Goal: Task Accomplishment & Management: Manage account settings

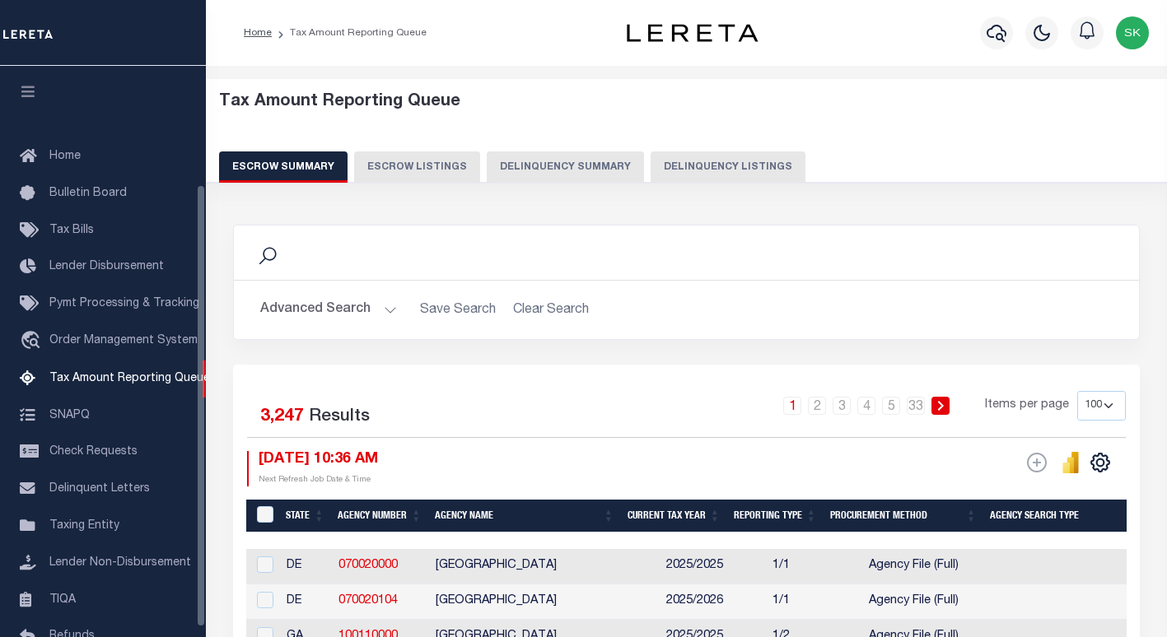
select select "100"
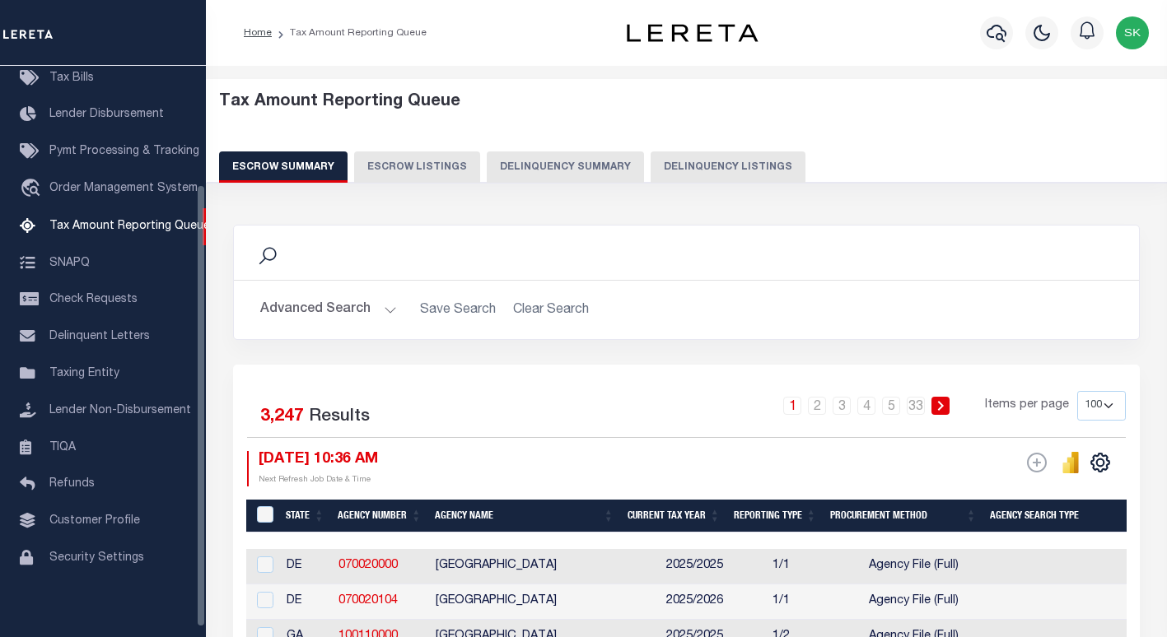
click at [668, 166] on button "Delinquency Listings" at bounding box center [728, 167] width 155 height 31
select select "100"
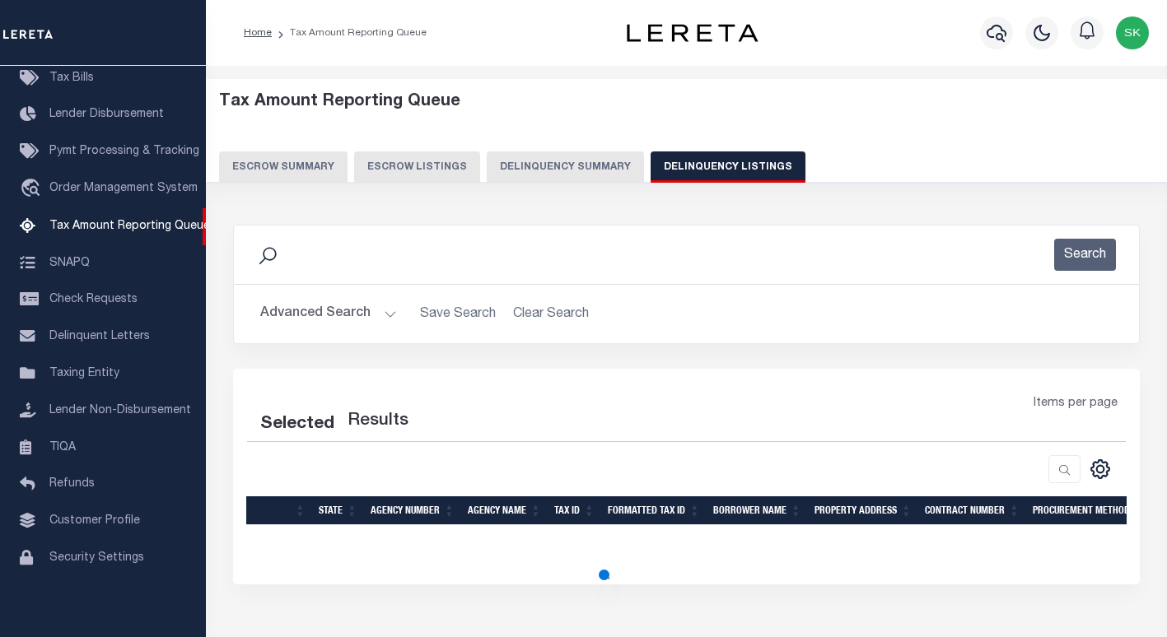
select select "100"
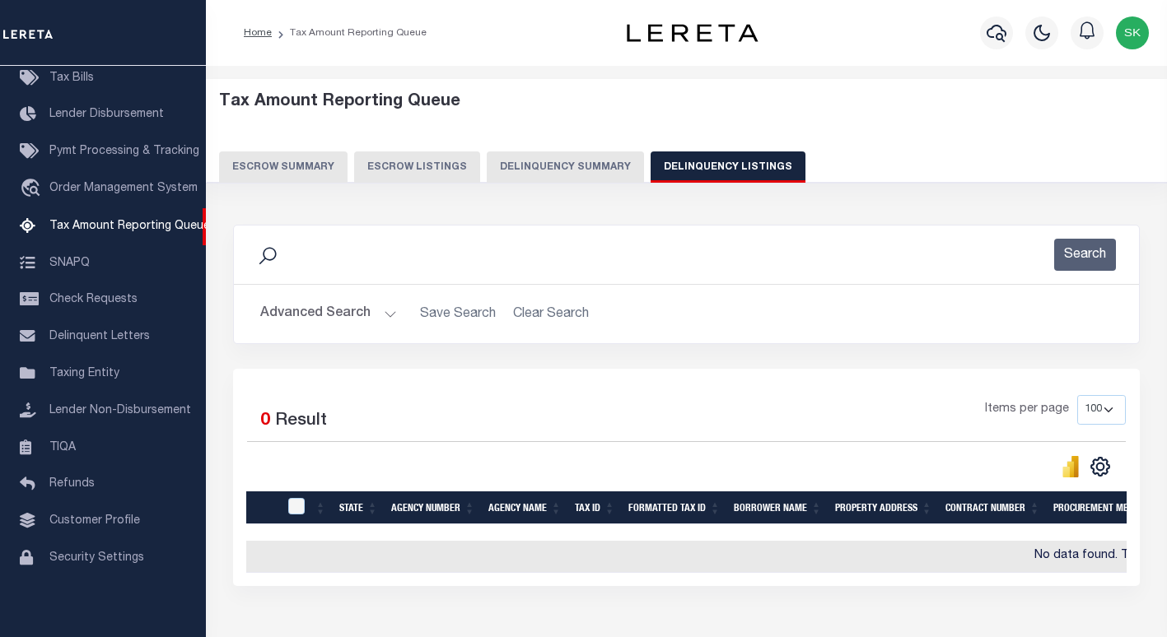
click at [324, 315] on button "Advanced Search" at bounding box center [328, 314] width 137 height 32
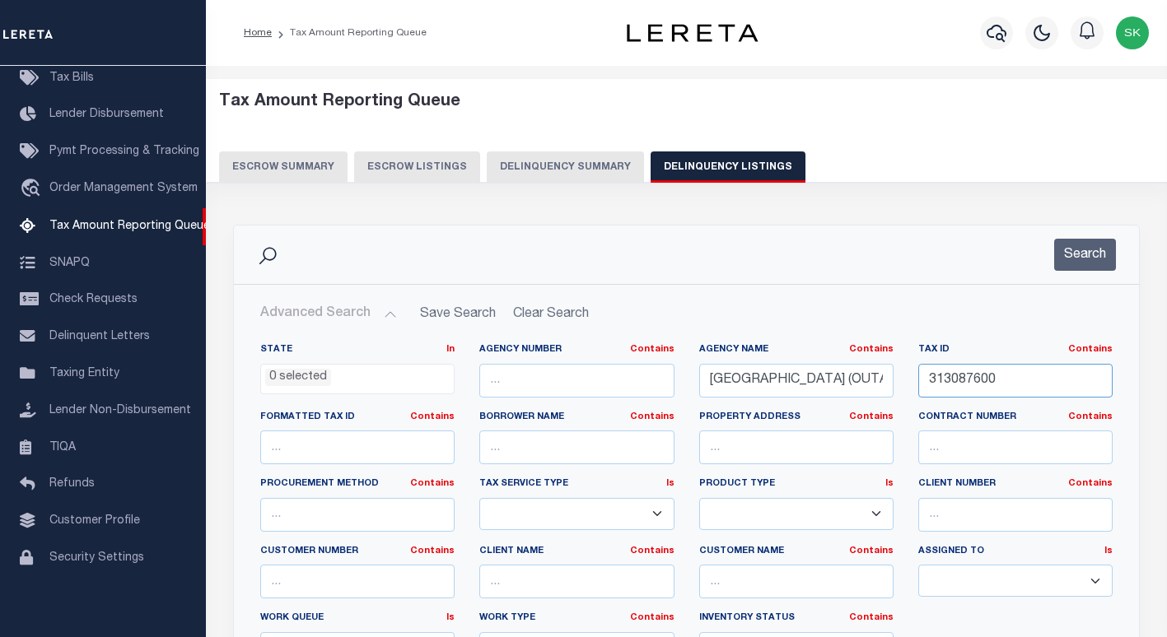
paste input "206000800291"
click at [978, 380] on input "313087620600080029100" at bounding box center [1015, 381] width 194 height 34
type input "313087620600080029100"
click at [779, 381] on input "[GEOGRAPHIC_DATA] (OUTAGAMIE CO)" at bounding box center [796, 381] width 194 height 34
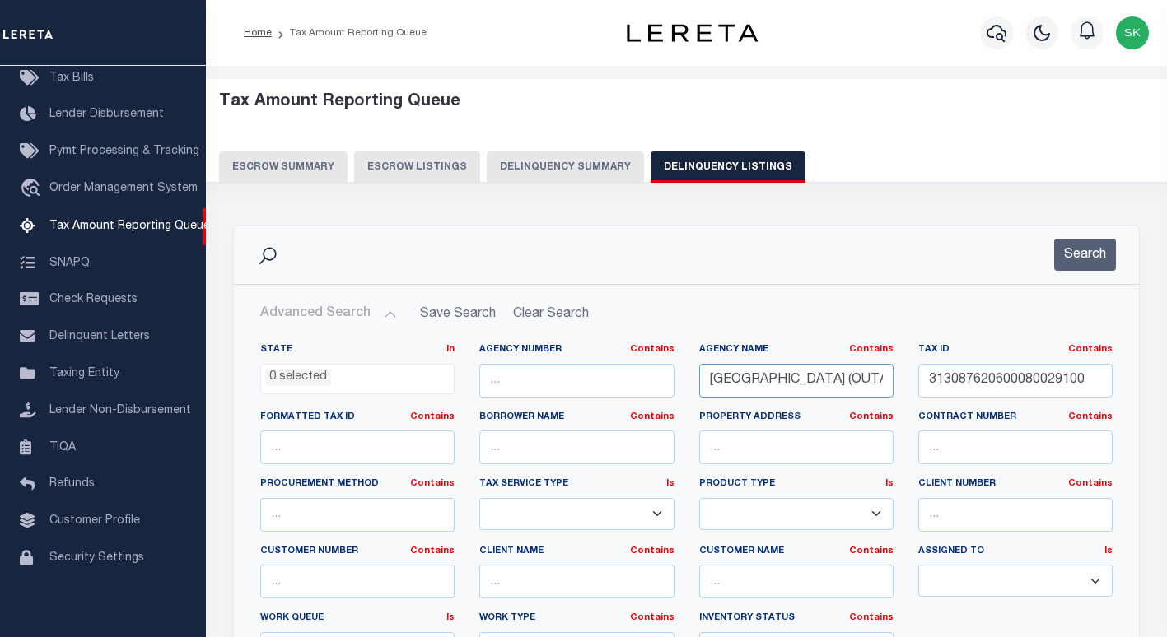
click at [779, 381] on input "[GEOGRAPHIC_DATA] (OUTAGAMIE CO)" at bounding box center [796, 381] width 194 height 34
click at [968, 383] on input "313087620600080029100" at bounding box center [1015, 381] width 194 height 34
drag, startPoint x: 807, startPoint y: 381, endPoint x: 915, endPoint y: 385, distance: 108.0
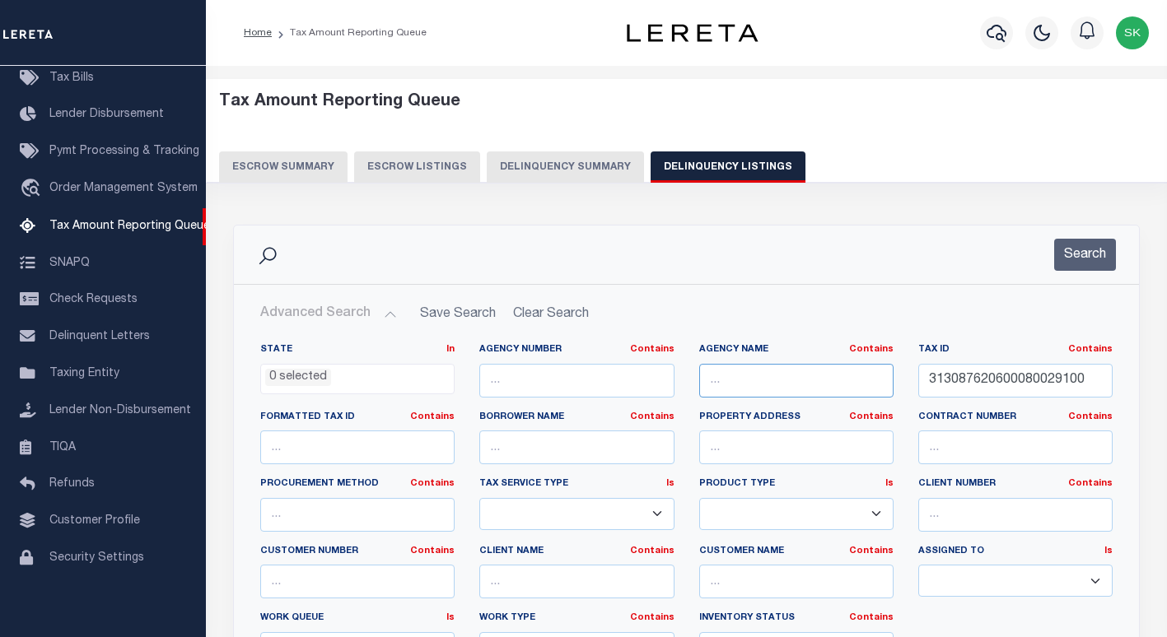
click at [816, 381] on input "text" at bounding box center [796, 381] width 194 height 34
click at [999, 380] on input "313087620600080029100" at bounding box center [1015, 381] width 194 height 34
paste input "206000800291"
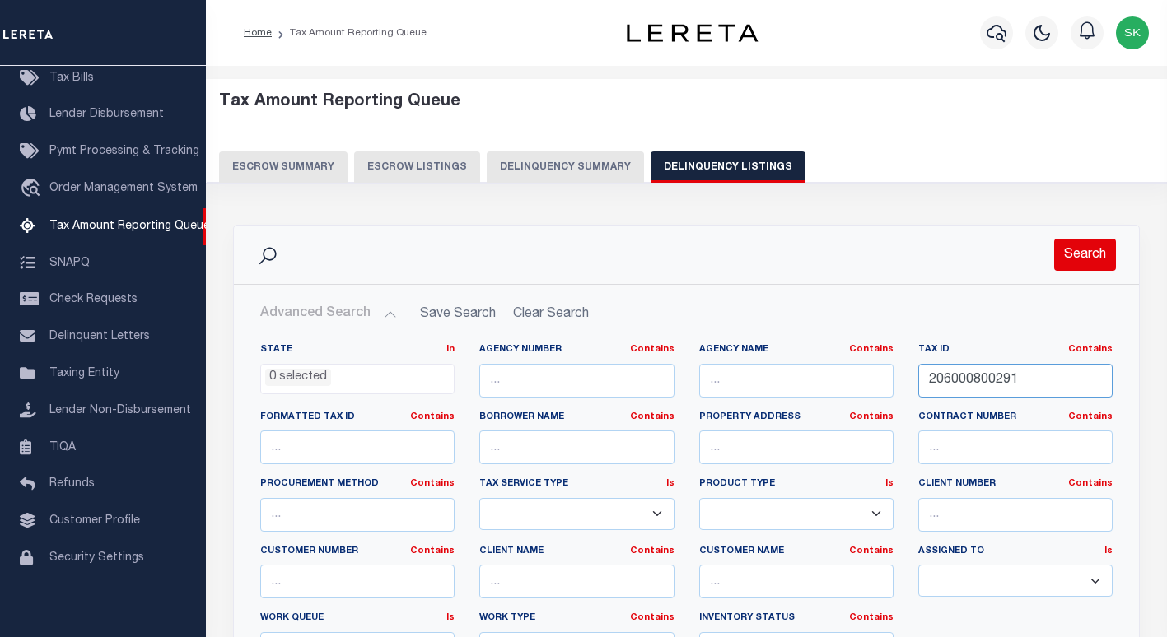
type input "206000800291"
click at [1077, 256] on button "Search" at bounding box center [1085, 255] width 62 height 32
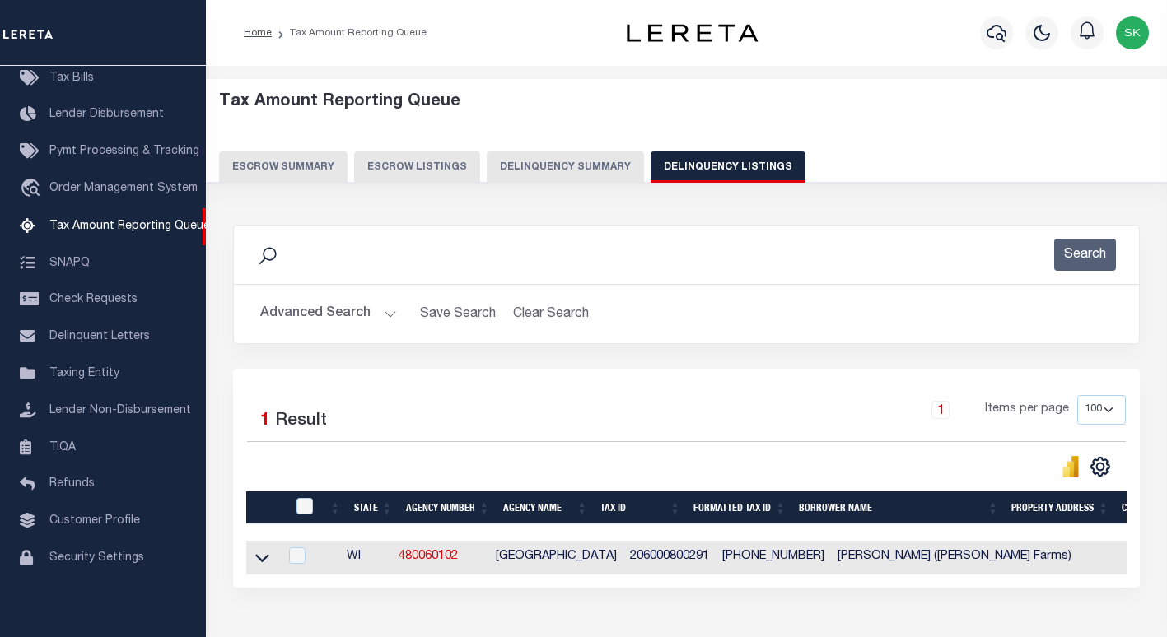
click at [264, 562] on icon at bounding box center [262, 557] width 14 height 17
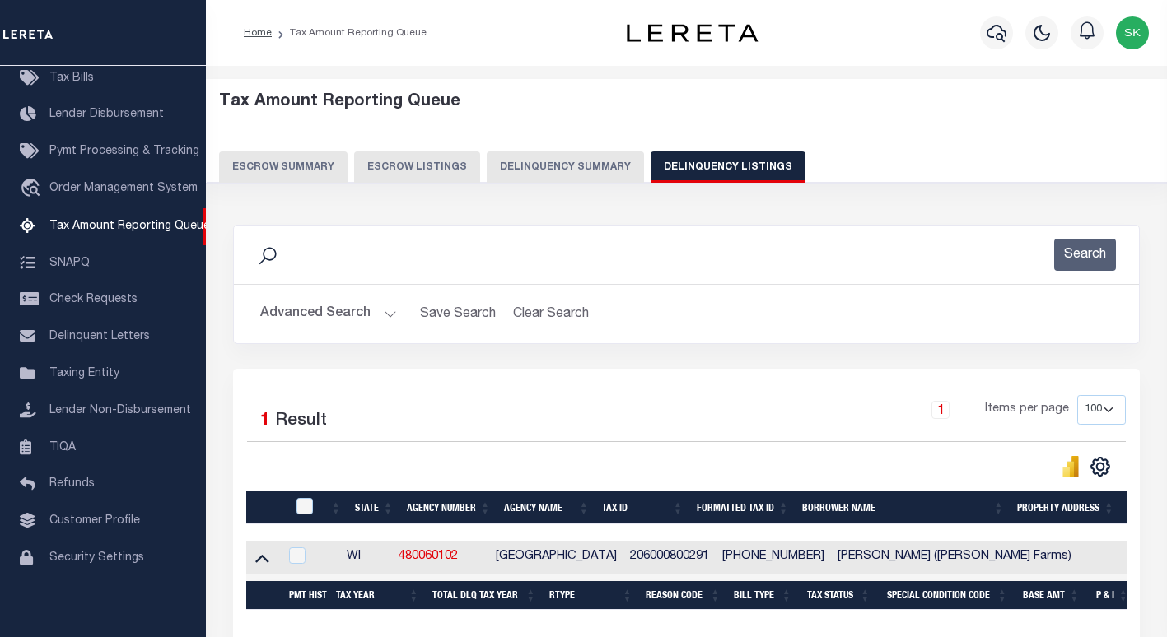
scroll to position [113, 0]
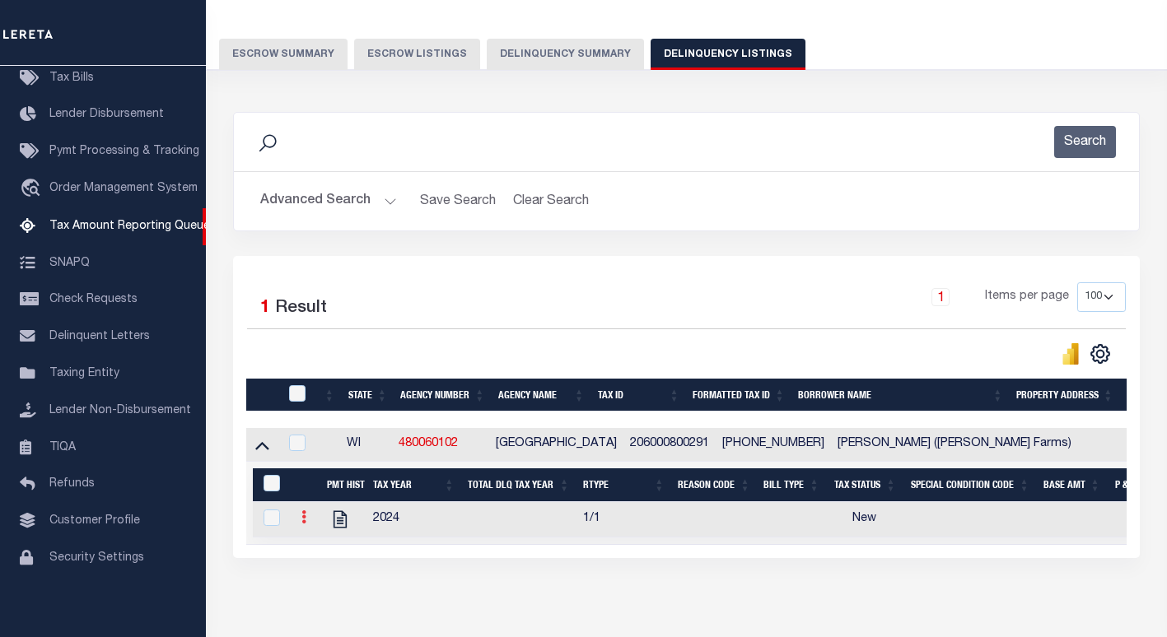
click at [298, 524] on link at bounding box center [304, 519] width 18 height 13
click at [322, 549] on img "" at bounding box center [323, 544] width 16 height 16
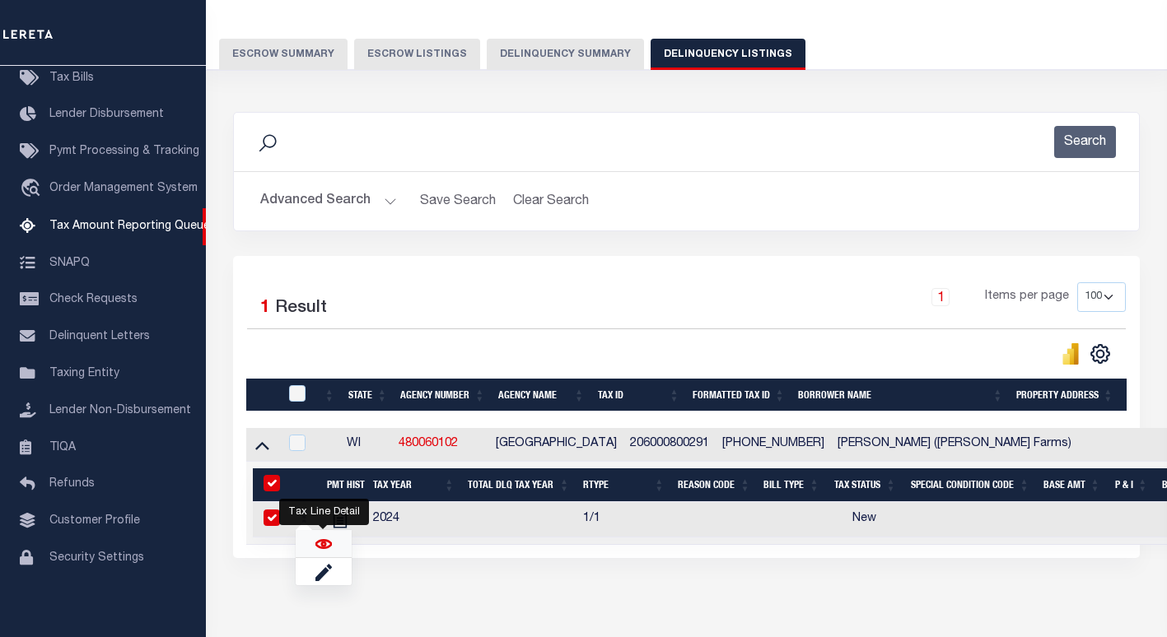
checkbox input "true"
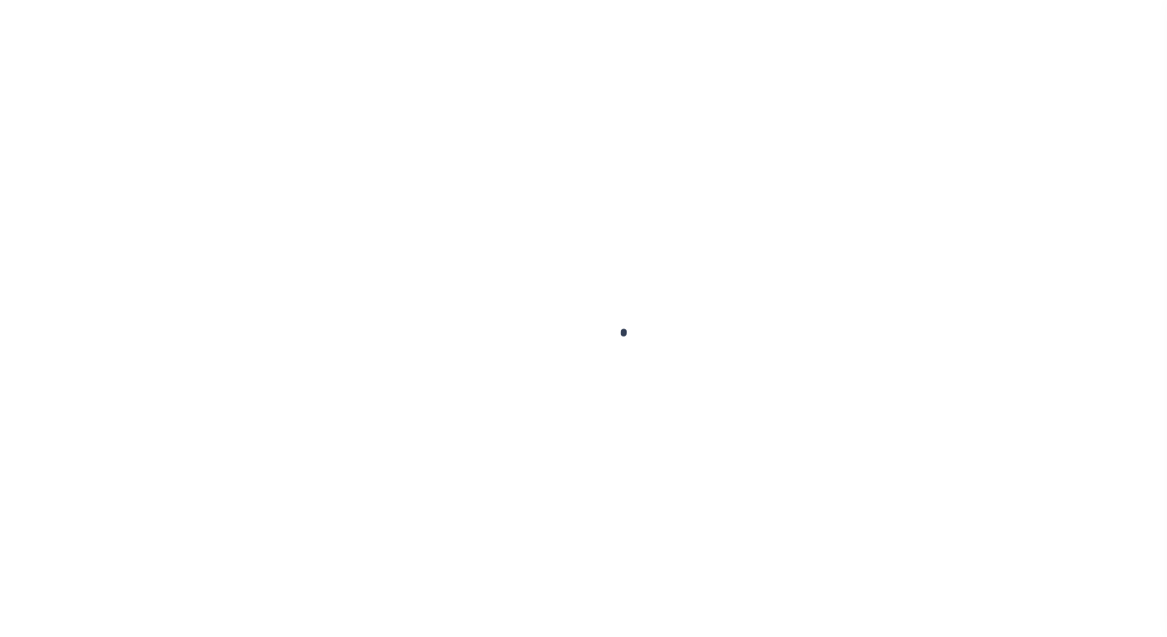
checkbox input "false"
type input "[DATE]"
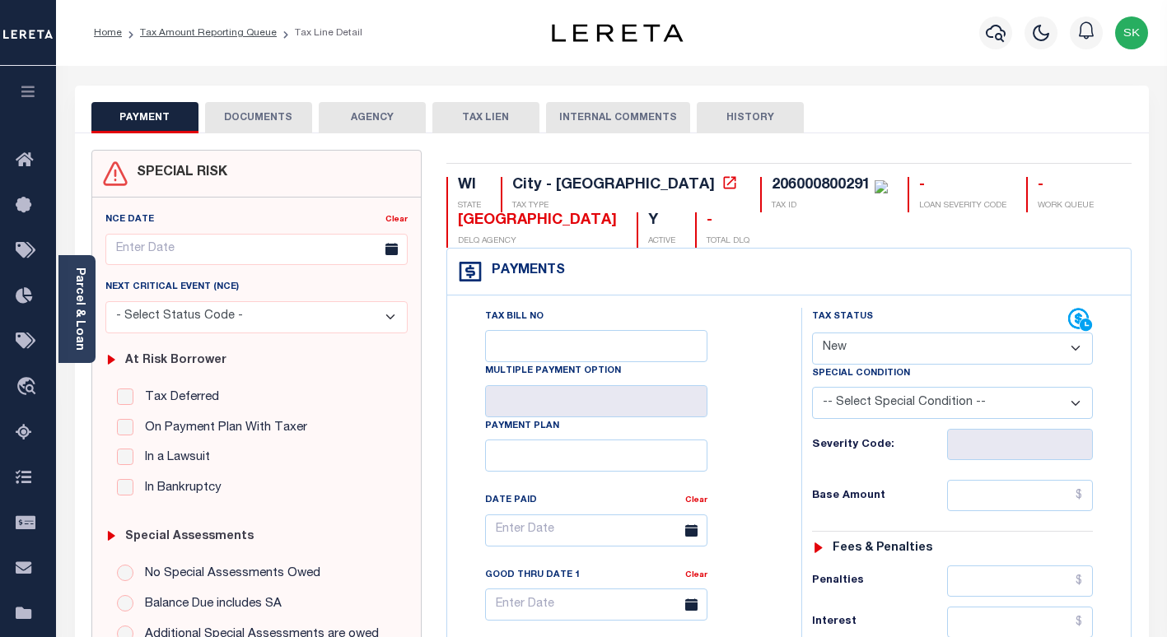
click at [735, 355] on div "Tax Bill No Multiple Payment Option Payment Plan Clear" at bounding box center [620, 539] width 313 height 462
click at [723, 185] on icon at bounding box center [729, 182] width 12 height 12
drag, startPoint x: 736, startPoint y: 321, endPoint x: 710, endPoint y: 102, distance: 220.6
click at [736, 315] on div "Tax Bill No Multiple Payment Option Payment Plan Clear" at bounding box center [620, 539] width 313 height 462
click at [935, 352] on select "- Select Status Code - Open Due/Unpaid Paid Incomplete No Tax Due Internal Refu…" at bounding box center [952, 349] width 281 height 32
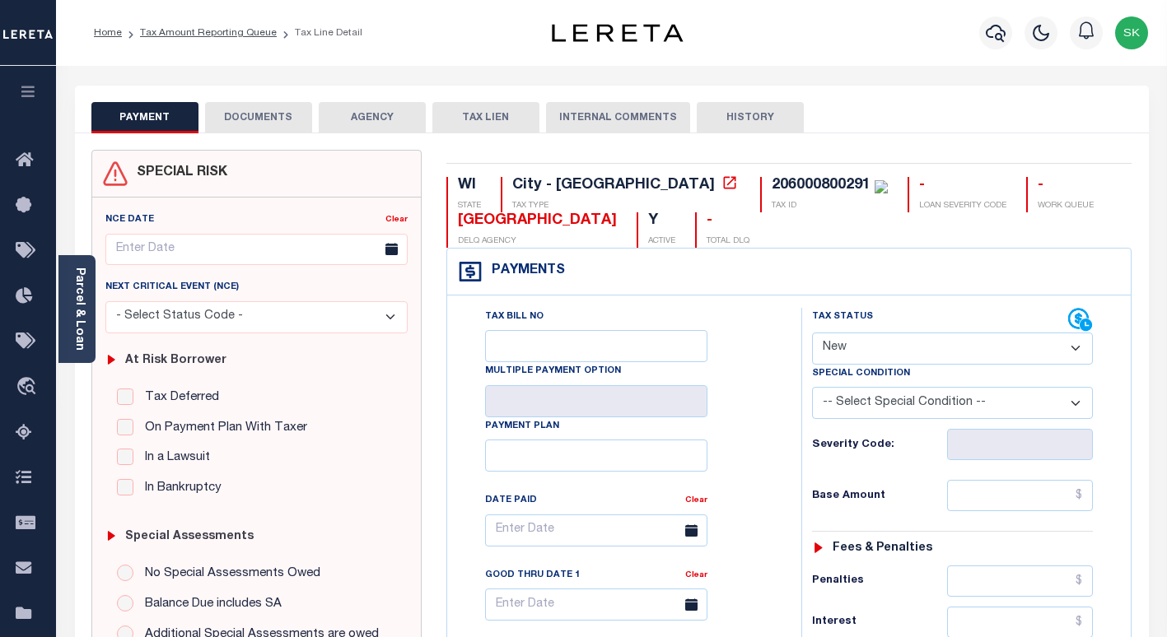
select select "PYD"
click at [812, 334] on select "- Select Status Code - Open Due/Unpaid Paid Incomplete No Tax Due Internal Refu…" at bounding box center [952, 349] width 281 height 32
type input "[DATE]"
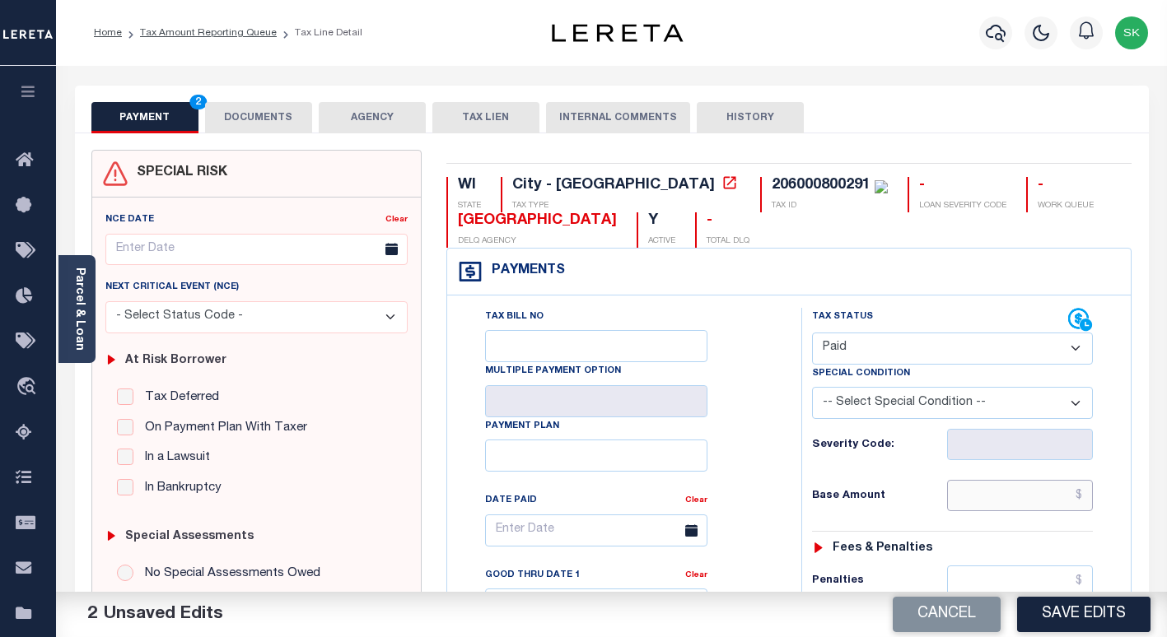
click at [978, 501] on input "text" at bounding box center [1020, 495] width 146 height 31
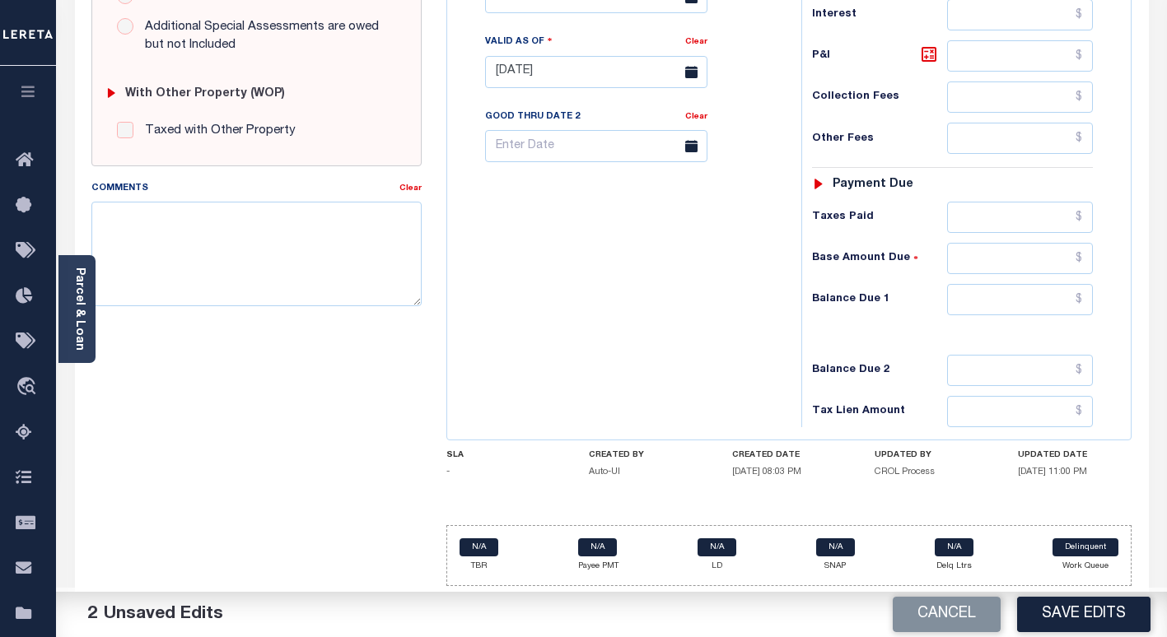
scroll to position [610, 0]
type input "$0.00"
click at [987, 292] on input "text" at bounding box center [1020, 299] width 146 height 31
type input "$0.00"
click at [738, 349] on div "Tax Bill No Multiple Payment Option Payment Plan Clear" at bounding box center [620, 63] width 338 height 727
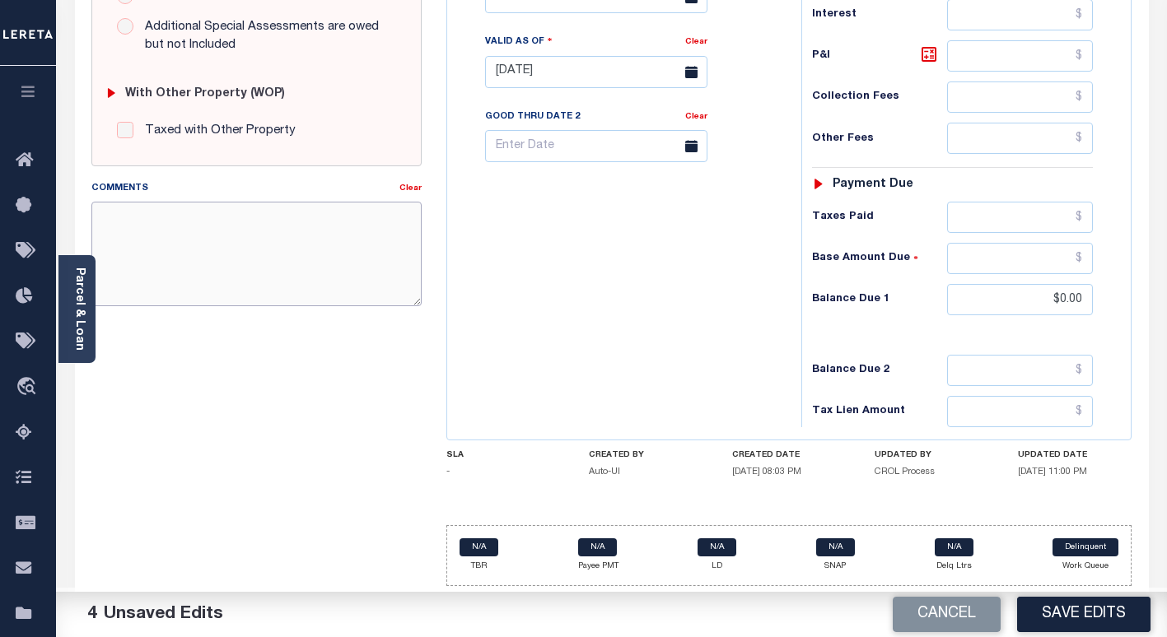
click at [283, 273] on textarea "Comments" at bounding box center [256, 254] width 330 height 104
type textarea "Spoke to Johnson , taxes are paid."
drag, startPoint x: 650, startPoint y: 224, endPoint x: 714, endPoint y: 324, distance: 119.3
click at [665, 241] on div "Tax Bill No Multiple Payment Option Payment Plan Clear" at bounding box center [620, 63] width 338 height 727
click at [1039, 612] on button "Save Edits" at bounding box center [1083, 614] width 133 height 35
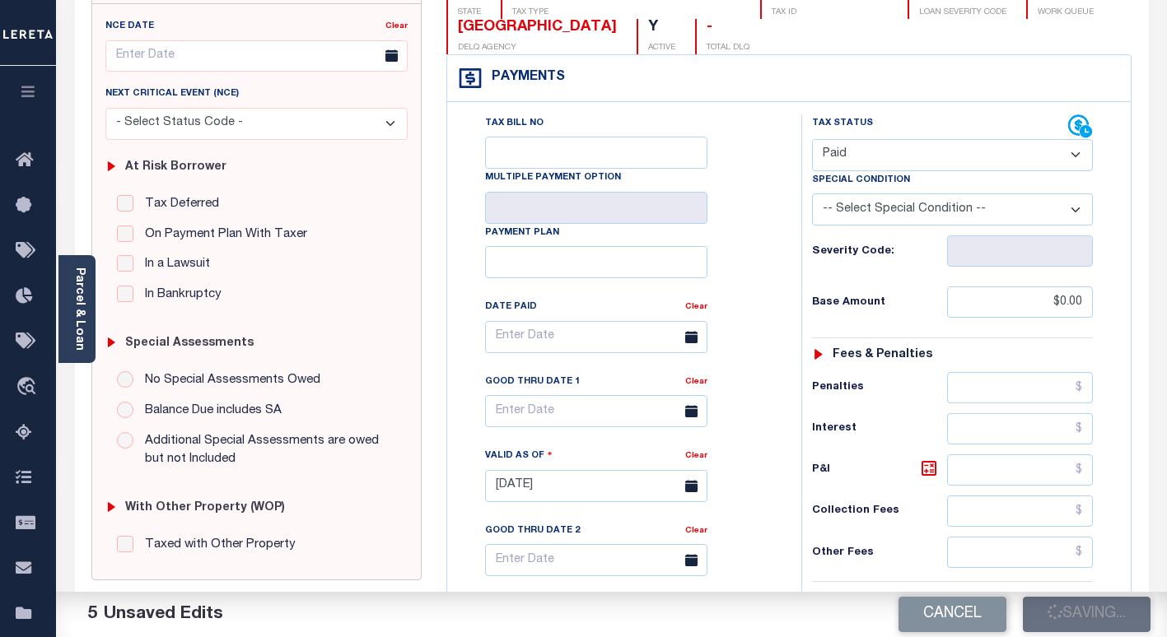
scroll to position [52, 0]
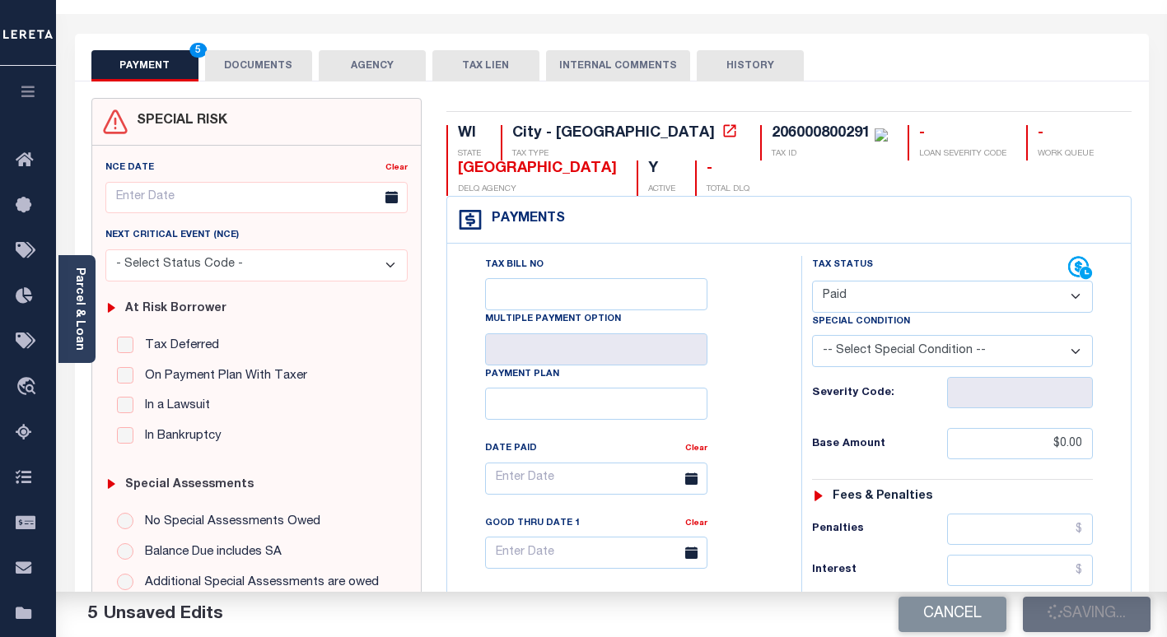
checkbox input "false"
type input "$0"
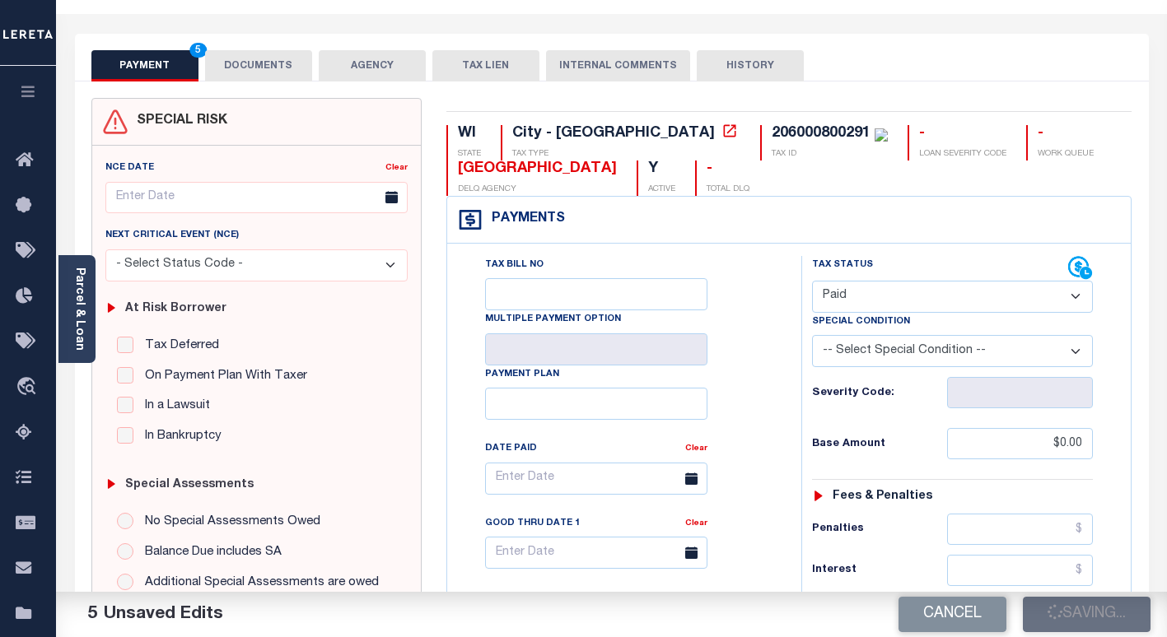
type input "$0"
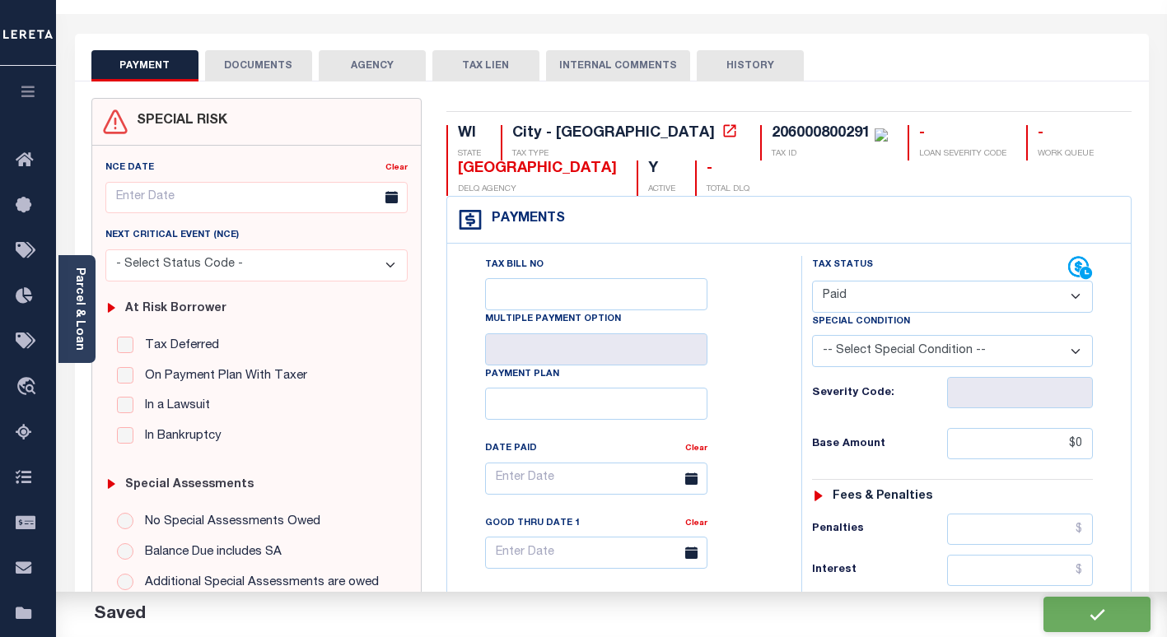
scroll to position [0, 0]
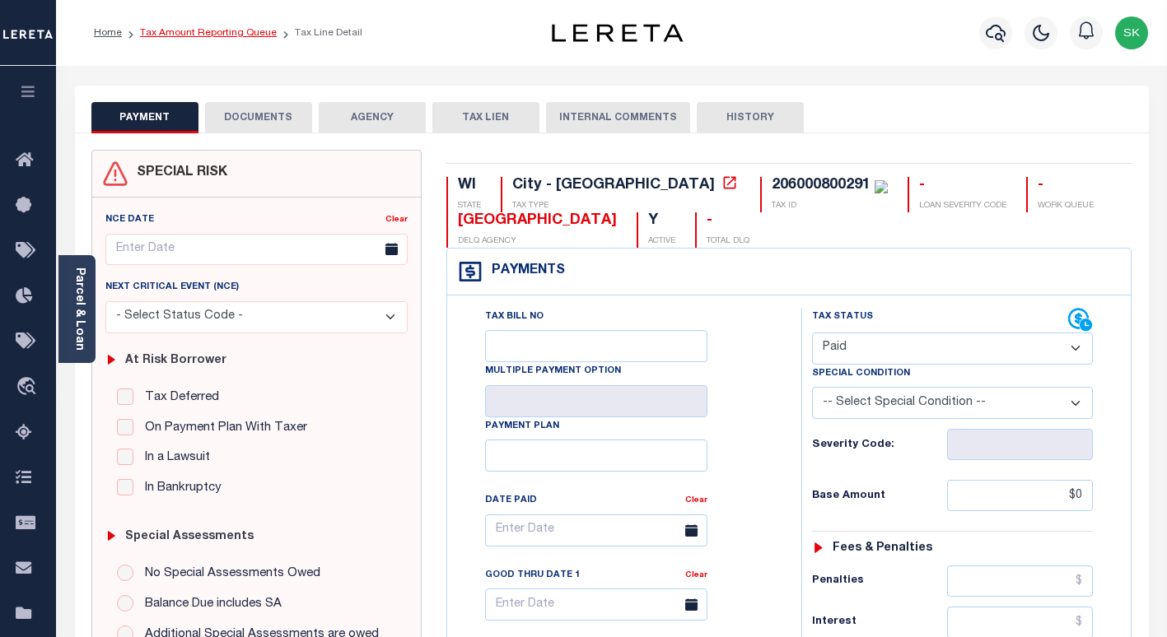
click at [226, 32] on link "Tax Amount Reporting Queue" at bounding box center [208, 33] width 137 height 10
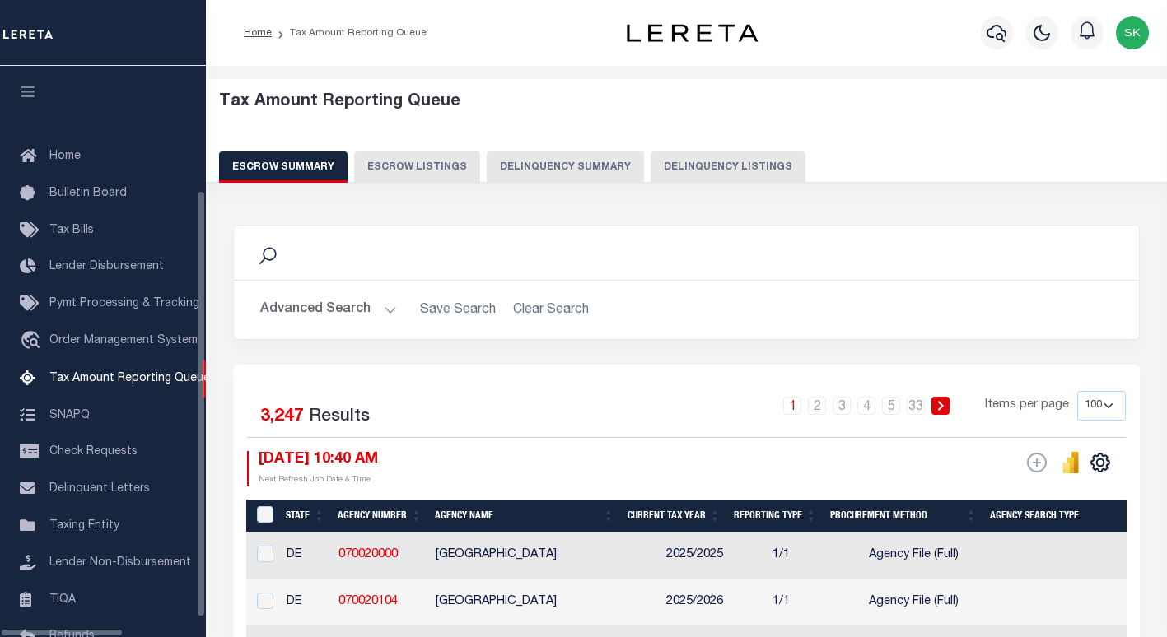
click at [658, 169] on button "Delinquency Listings" at bounding box center [728, 167] width 155 height 31
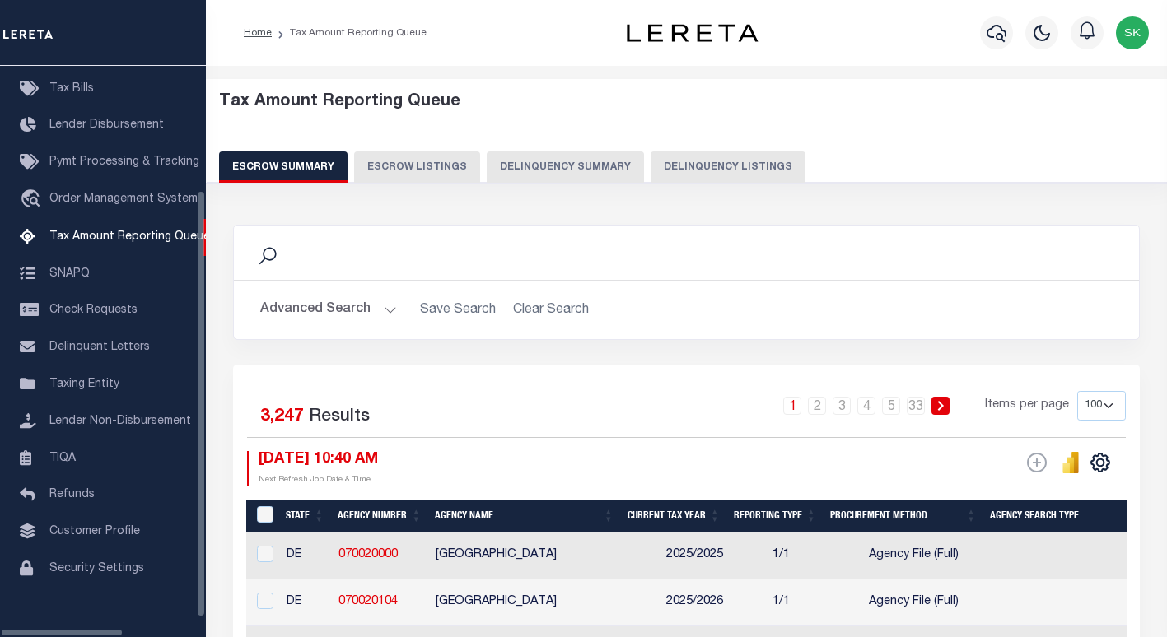
select select "100"
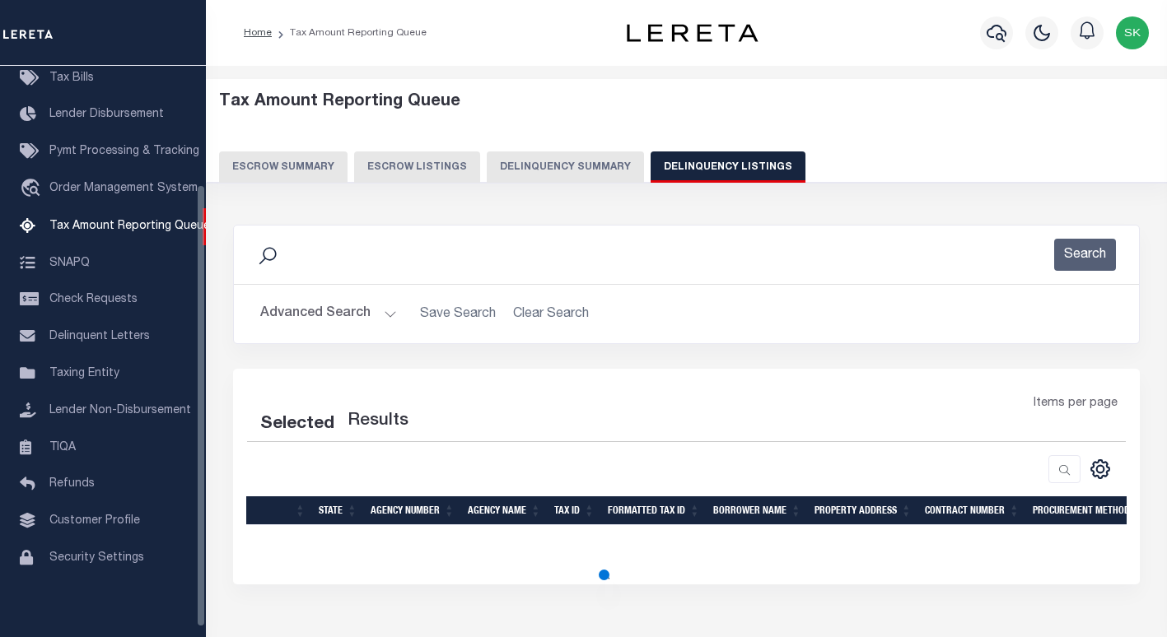
scroll to position [152, 0]
select select "100"
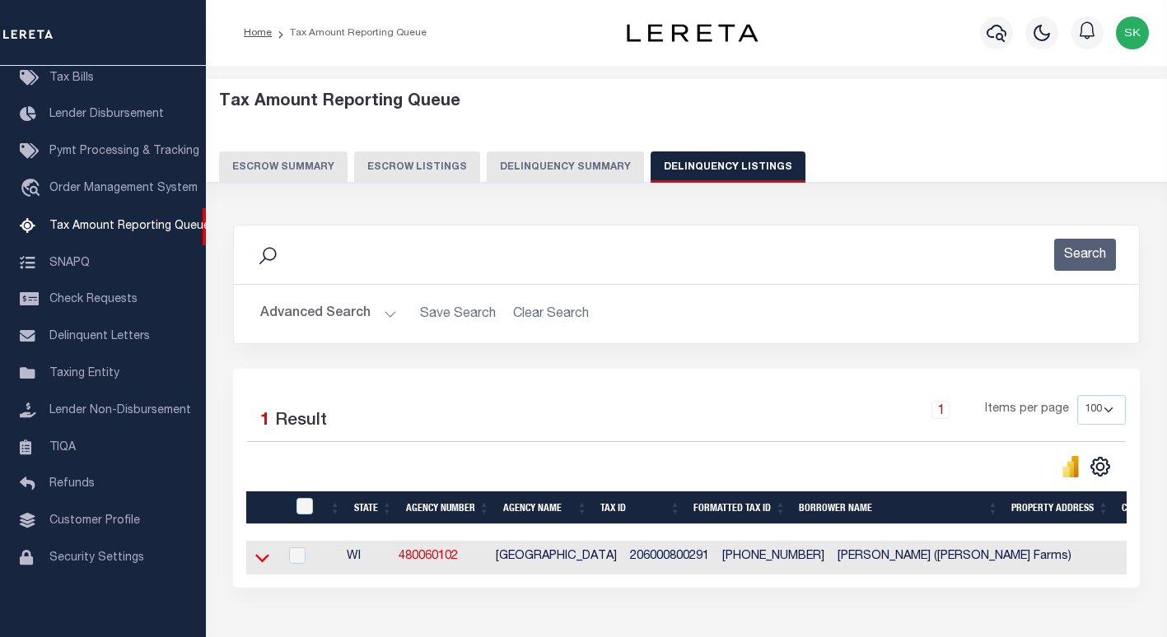
click at [261, 566] on icon at bounding box center [262, 557] width 14 height 17
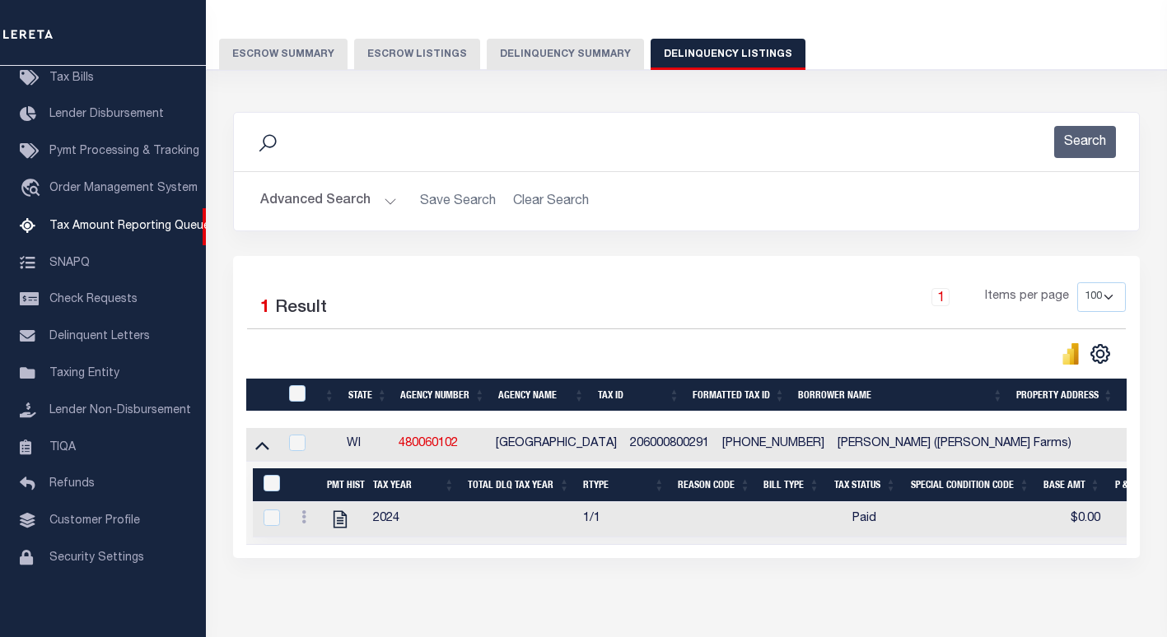
scroll to position [195, 0]
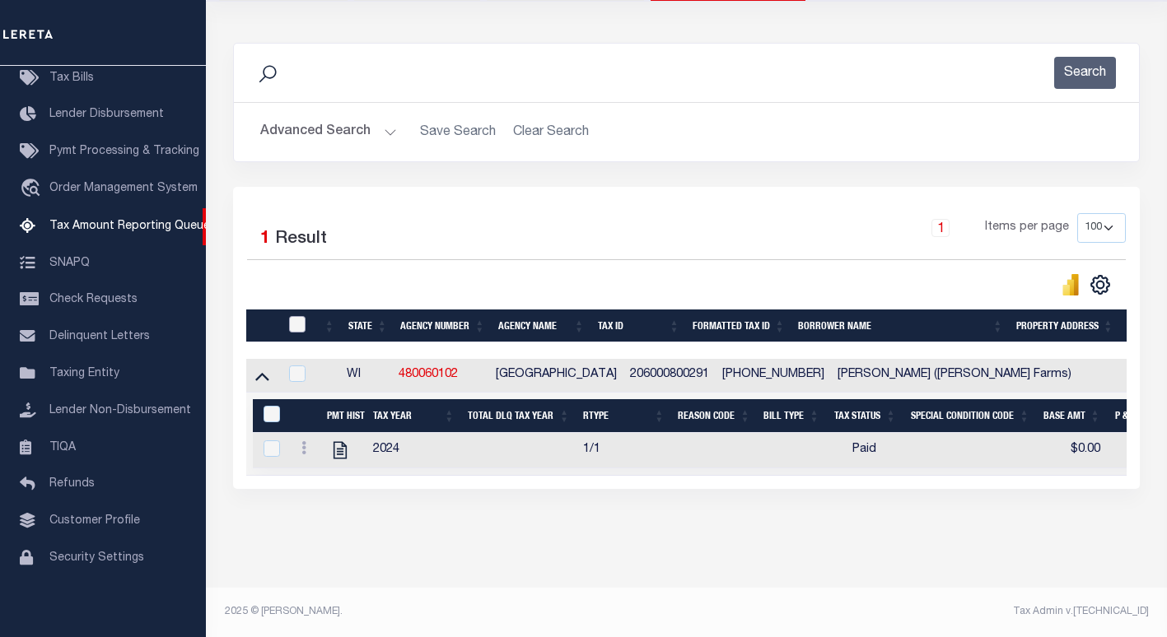
click at [296, 316] on input "checkbox" at bounding box center [297, 324] width 16 height 16
checkbox input "true"
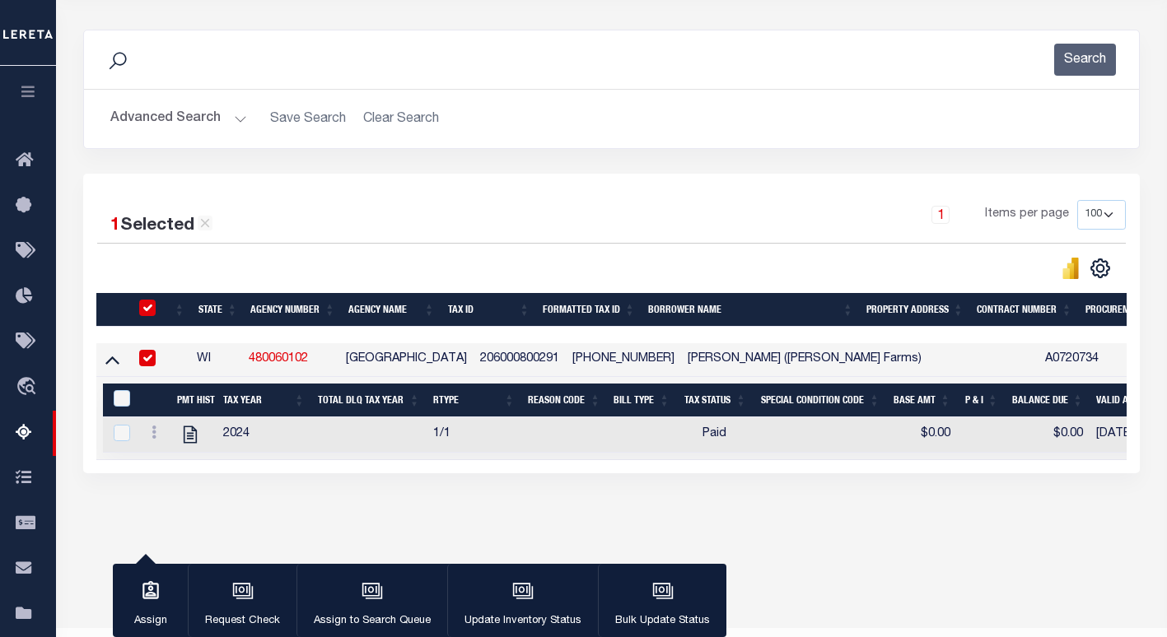
scroll to position [194, 0]
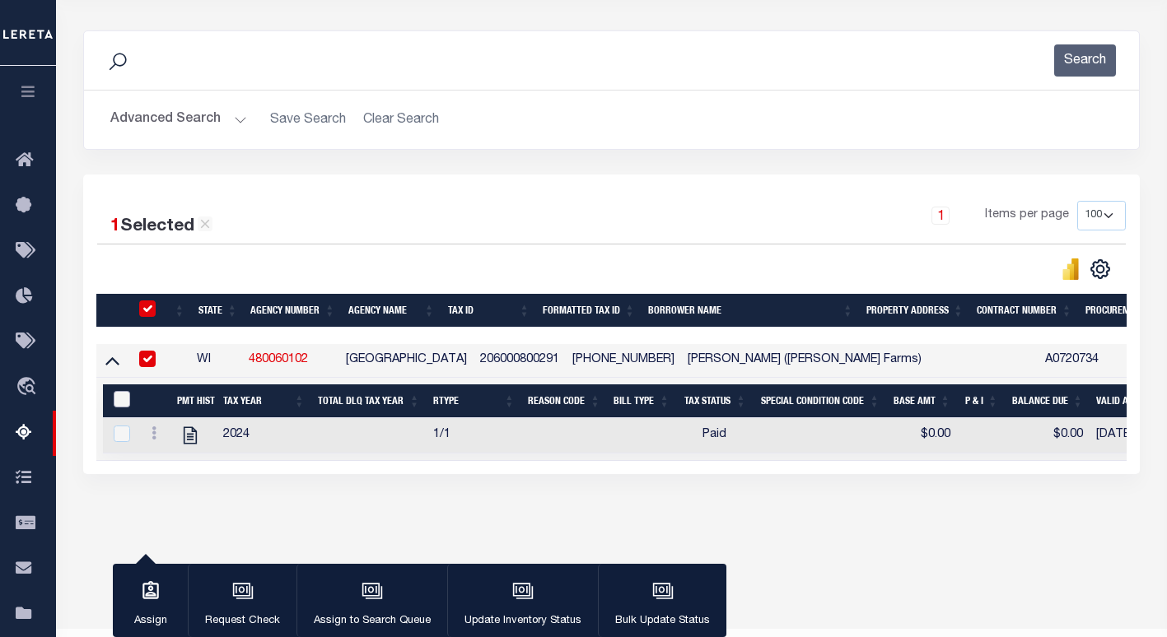
click at [121, 408] on input "&nbsp;" at bounding box center [122, 399] width 16 height 16
checkbox input "true"
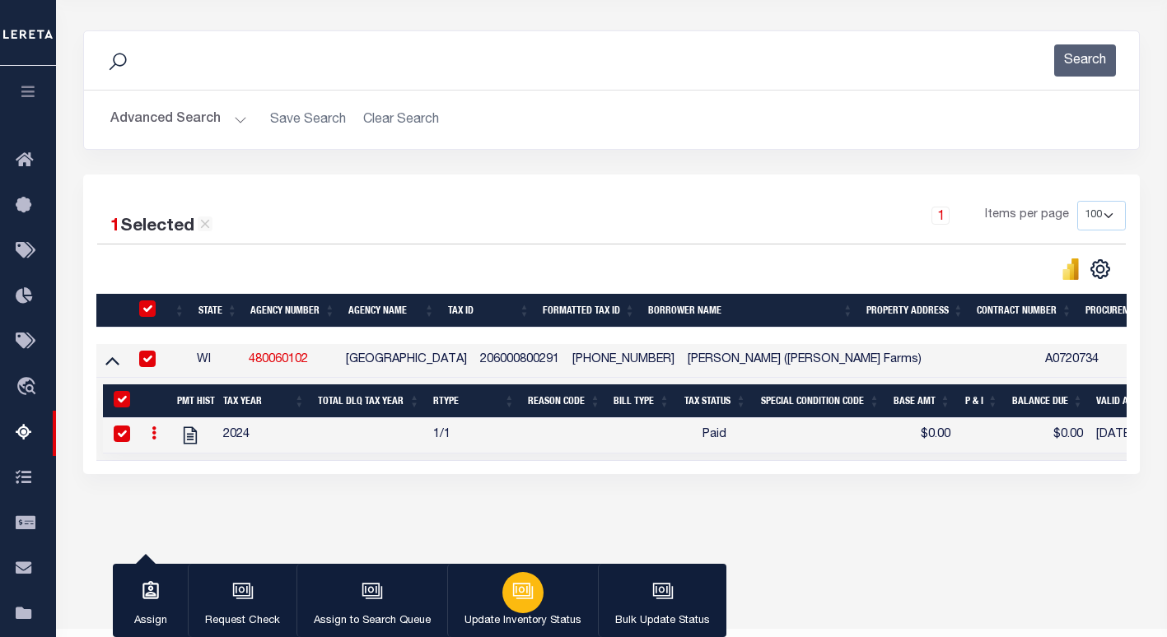
click at [529, 604] on div "button" at bounding box center [522, 592] width 41 height 41
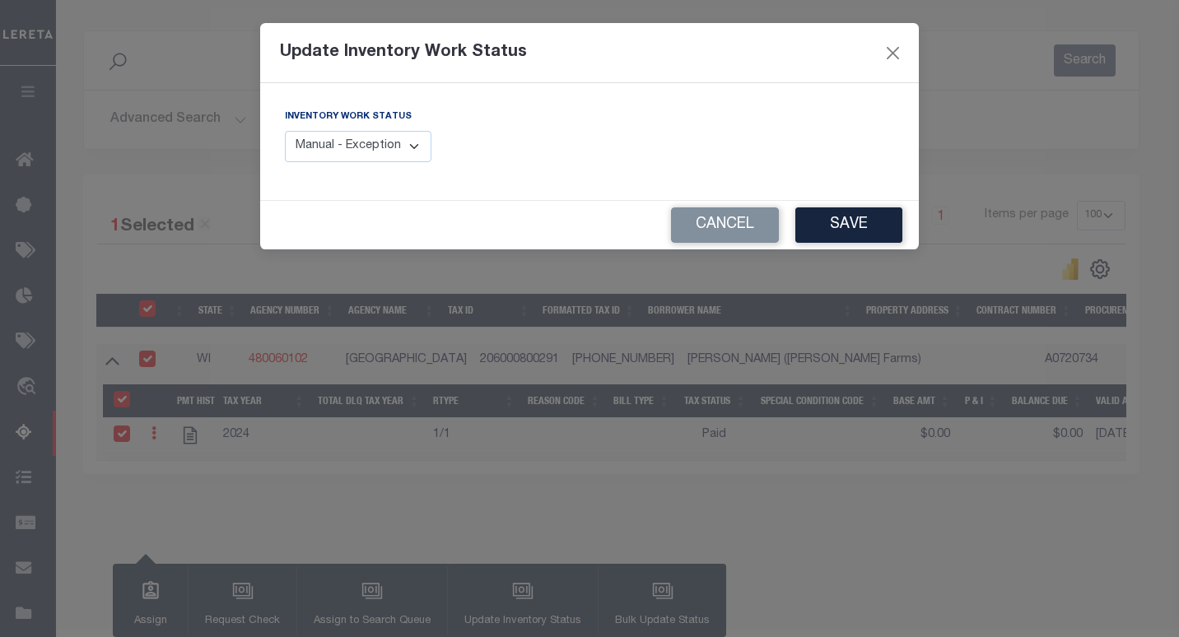
click at [399, 144] on select "Manual - Exception Pended - Awaiting Search Late Add Exception Completed" at bounding box center [358, 147] width 147 height 32
select select "4"
click at [285, 131] on select "Manual - Exception Pended - Awaiting Search Late Add Exception Completed" at bounding box center [358, 147] width 147 height 32
drag, startPoint x: 820, startPoint y: 226, endPoint x: 789, endPoint y: 207, distance: 36.6
click at [822, 226] on button "Save" at bounding box center [849, 225] width 107 height 35
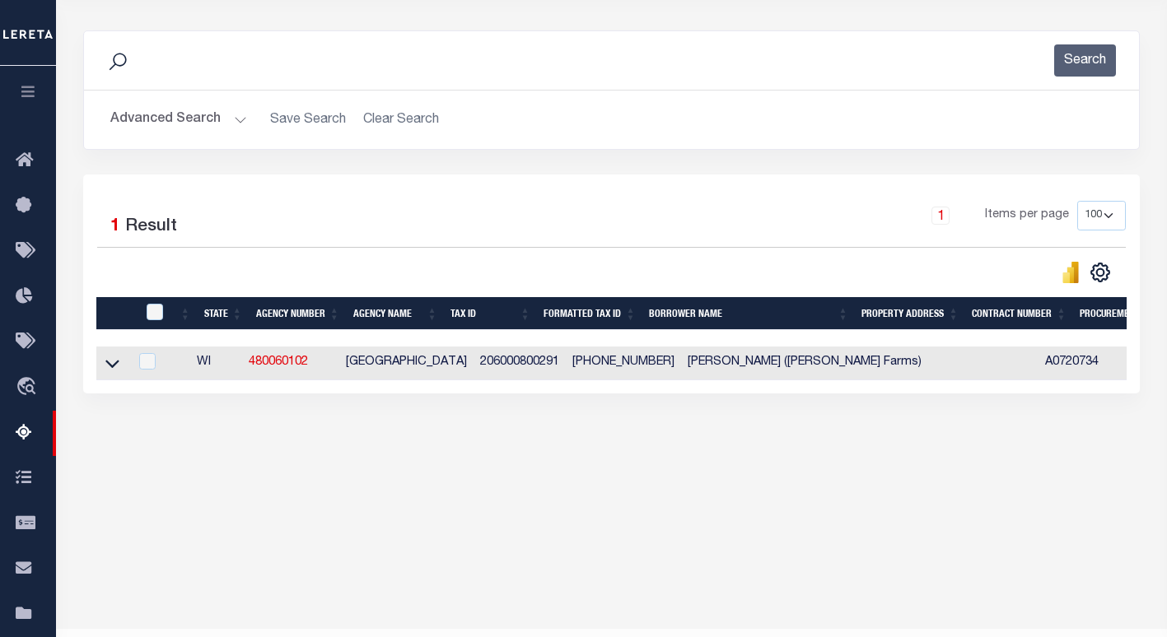
click at [173, 122] on button "Advanced Search" at bounding box center [178, 120] width 137 height 32
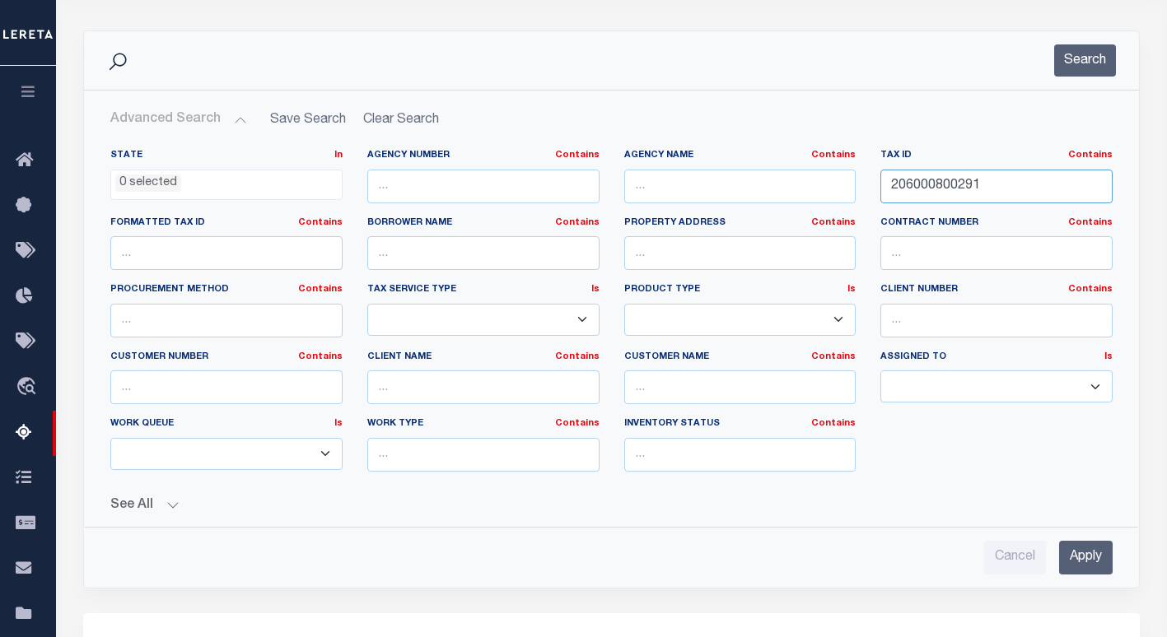
click at [924, 192] on input "206000800291" at bounding box center [996, 187] width 232 height 34
click at [924, 194] on input "206000800291" at bounding box center [996, 187] width 232 height 34
paste input "320600320000"
type input "2320600320000"
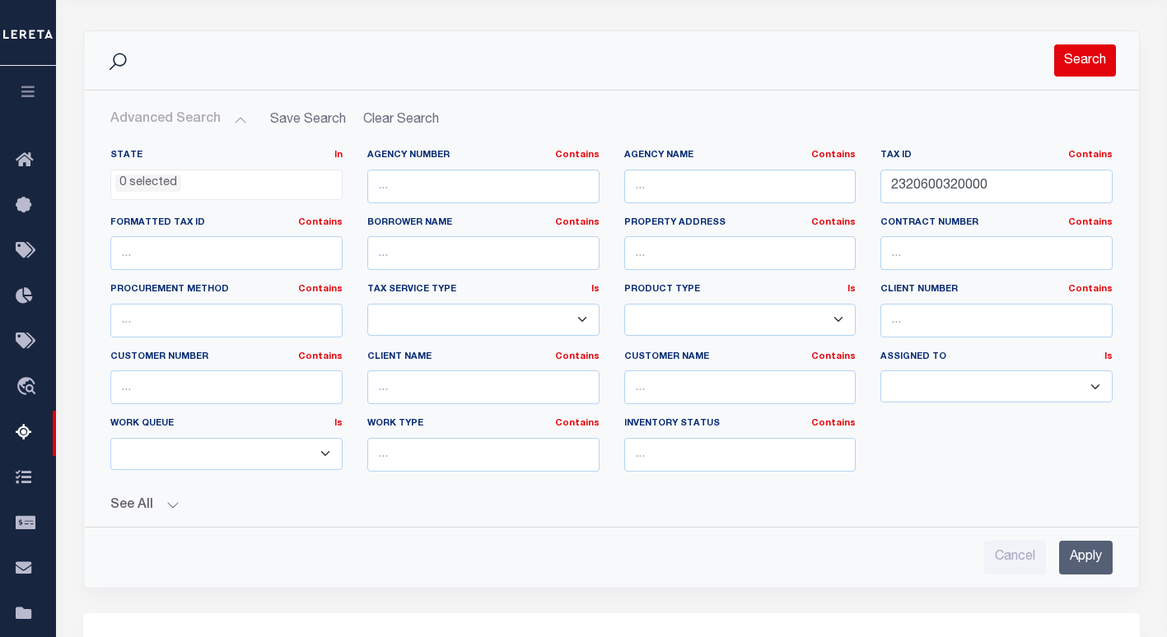
click at [1071, 61] on button "Search" at bounding box center [1085, 60] width 62 height 32
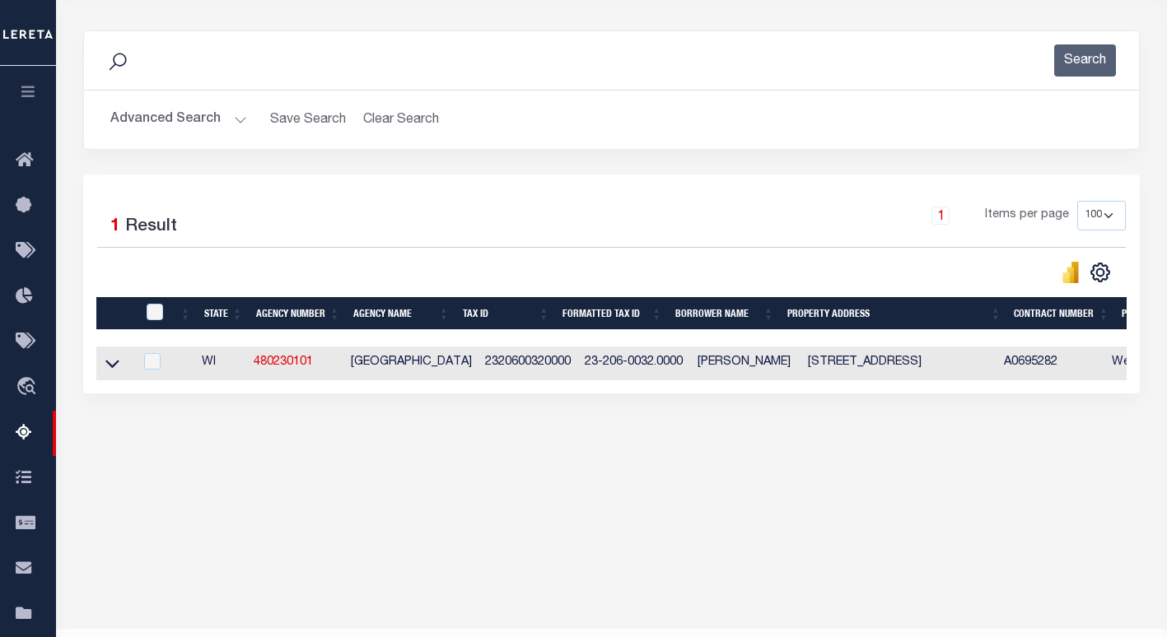
click at [763, 240] on div "1 Items per page 10 25 50 100 500" at bounding box center [743, 222] width 765 height 43
click at [110, 366] on icon at bounding box center [112, 363] width 14 height 17
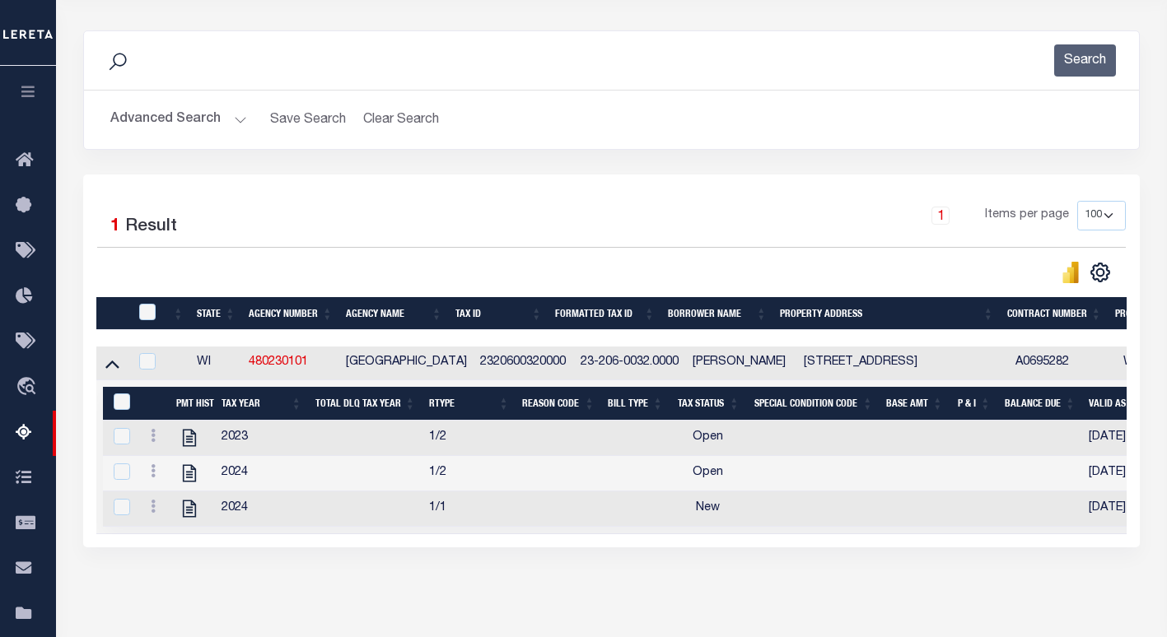
click at [408, 208] on div "1 Items per page 10 25 50 100 500" at bounding box center [743, 222] width 765 height 43
click at [153, 437] on icon at bounding box center [153, 435] width 5 height 13
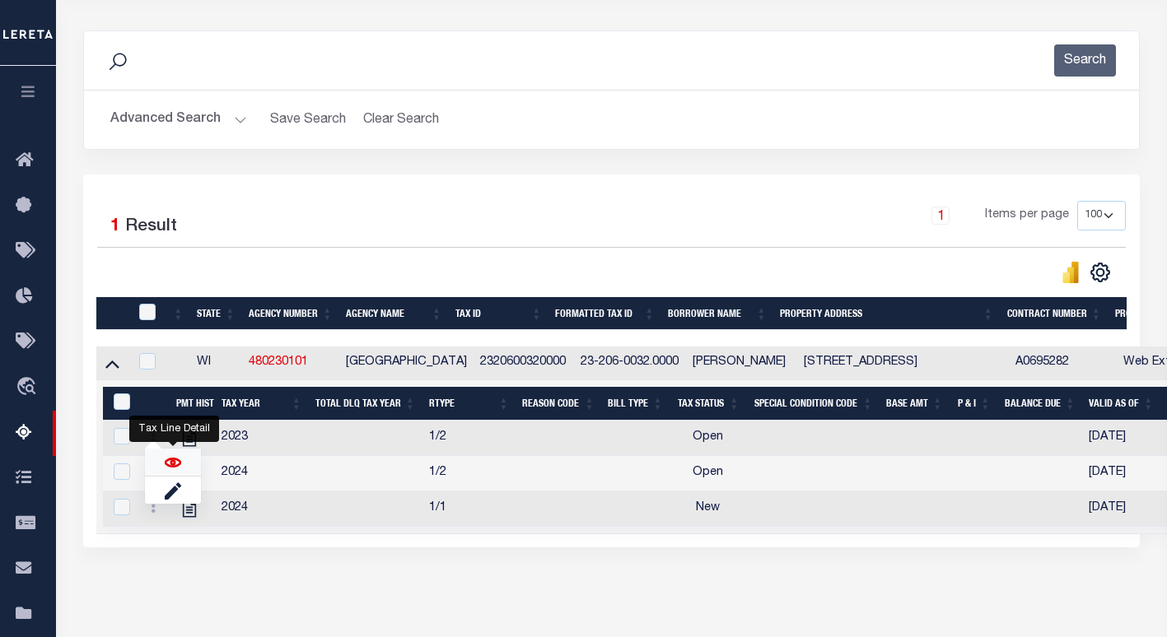
click at [170, 467] on img "" at bounding box center [173, 463] width 16 height 16
checkbox input "false"
checkbox input "true"
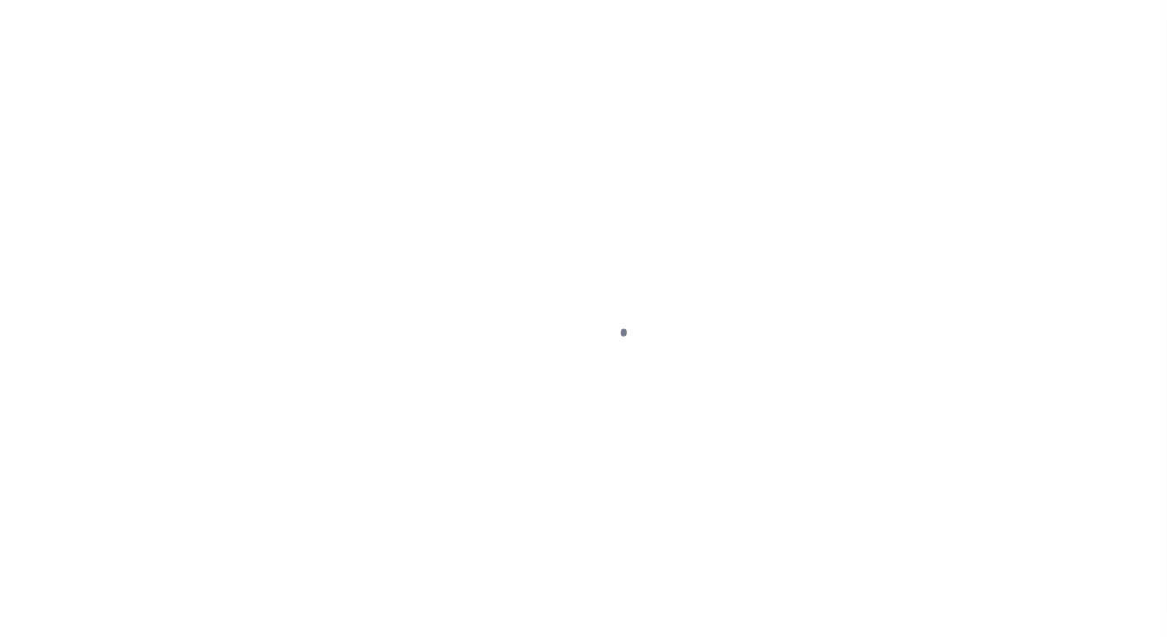
select select "OP2"
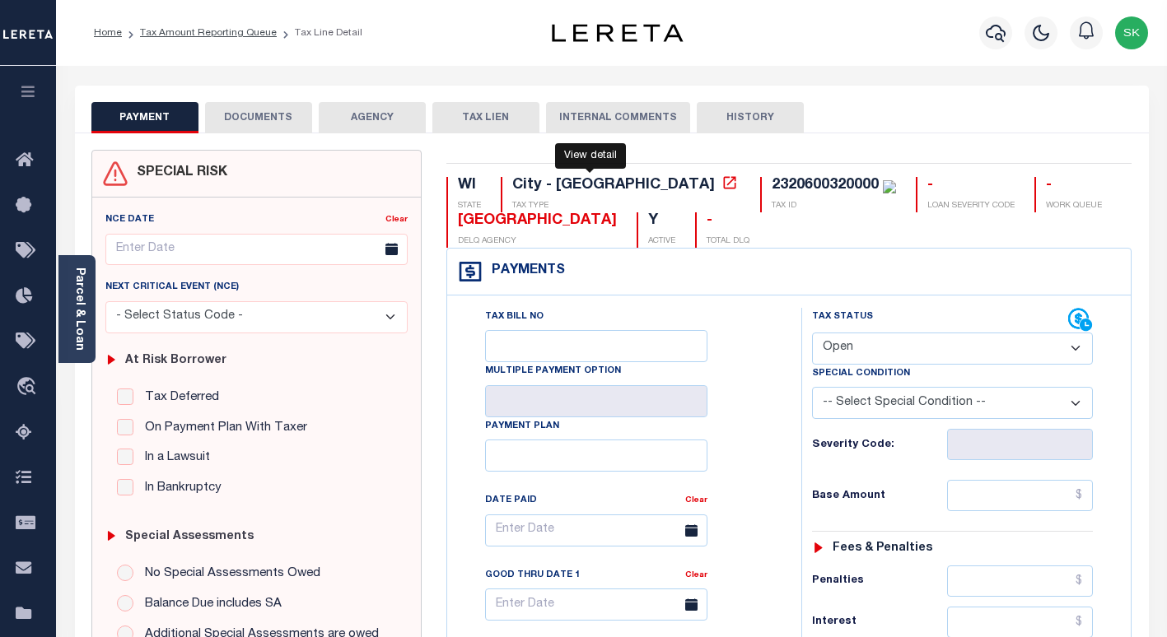
click at [721, 184] on icon at bounding box center [729, 183] width 16 height 16
